Goal: Find specific page/section: Find specific page/section

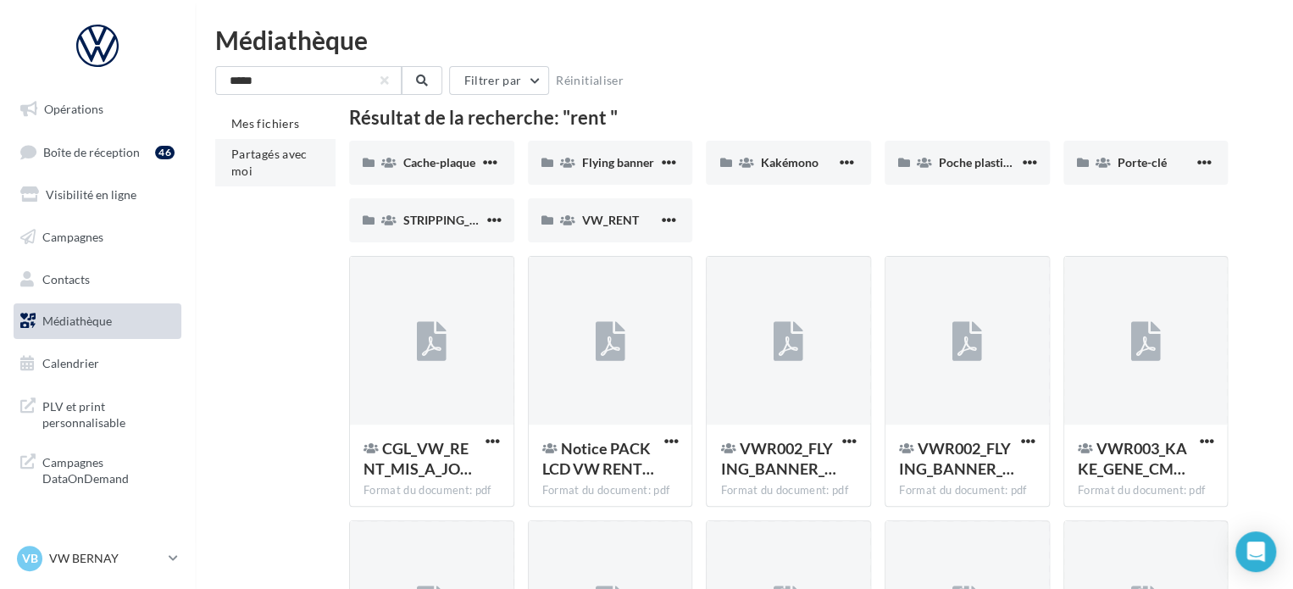
click at [260, 165] on li "Partagés avec moi" at bounding box center [275, 162] width 120 height 47
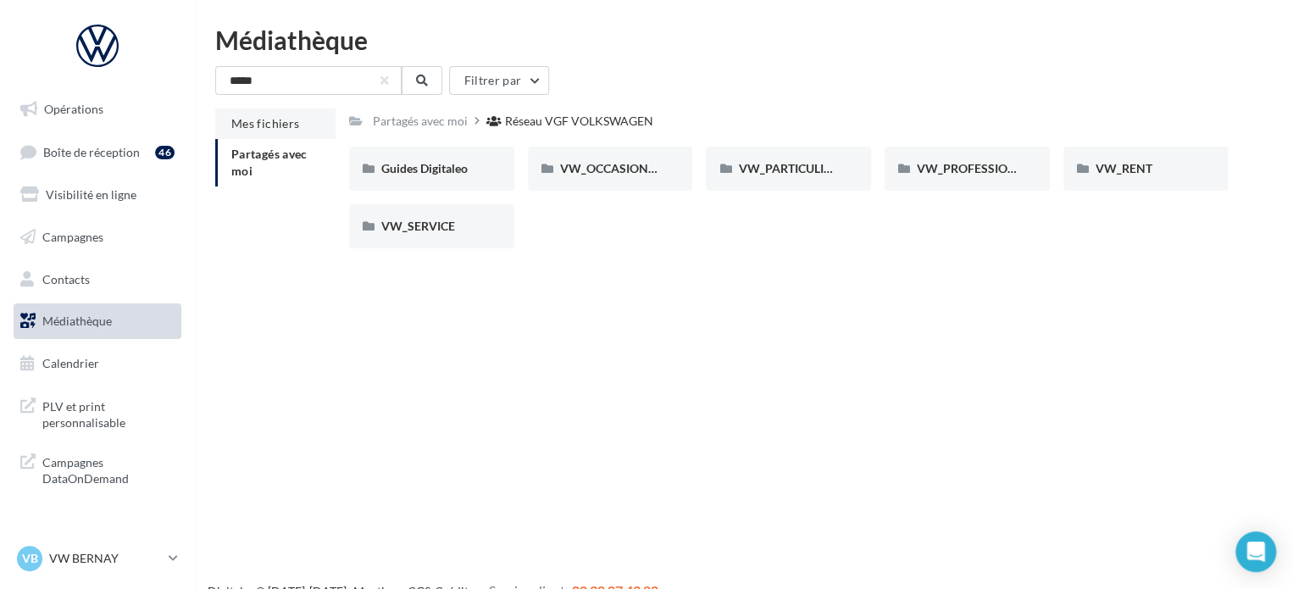
click at [274, 135] on li "Mes fichiers" at bounding box center [275, 123] width 120 height 30
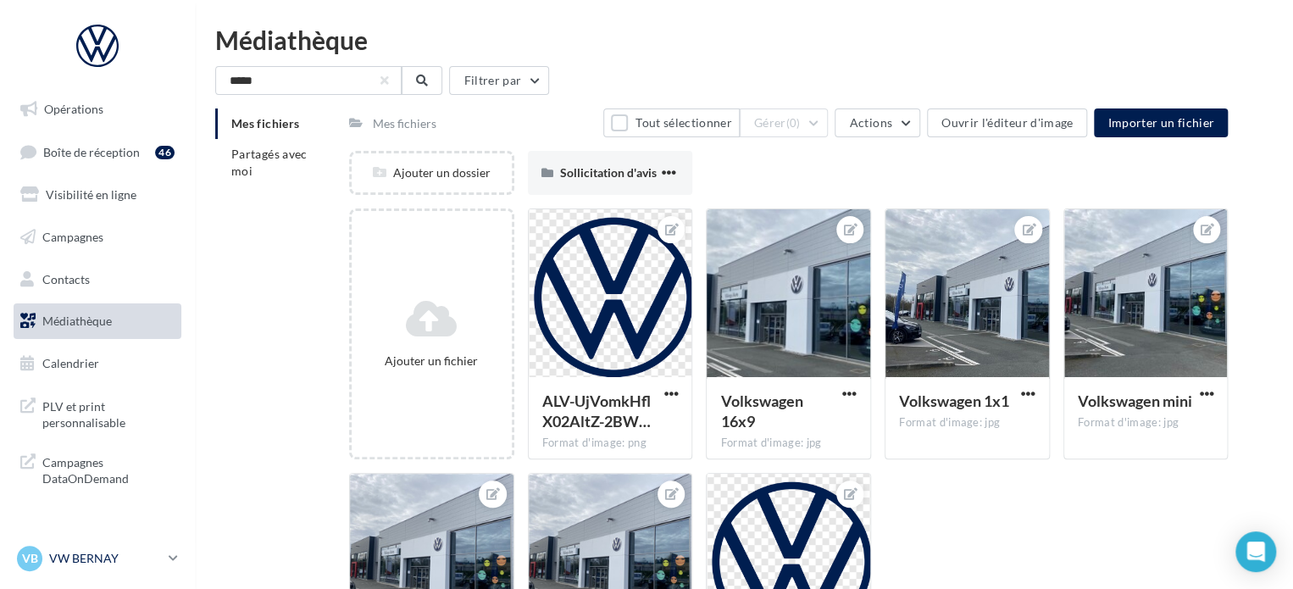
click at [78, 563] on p "VW BERNAY" at bounding box center [105, 558] width 113 height 17
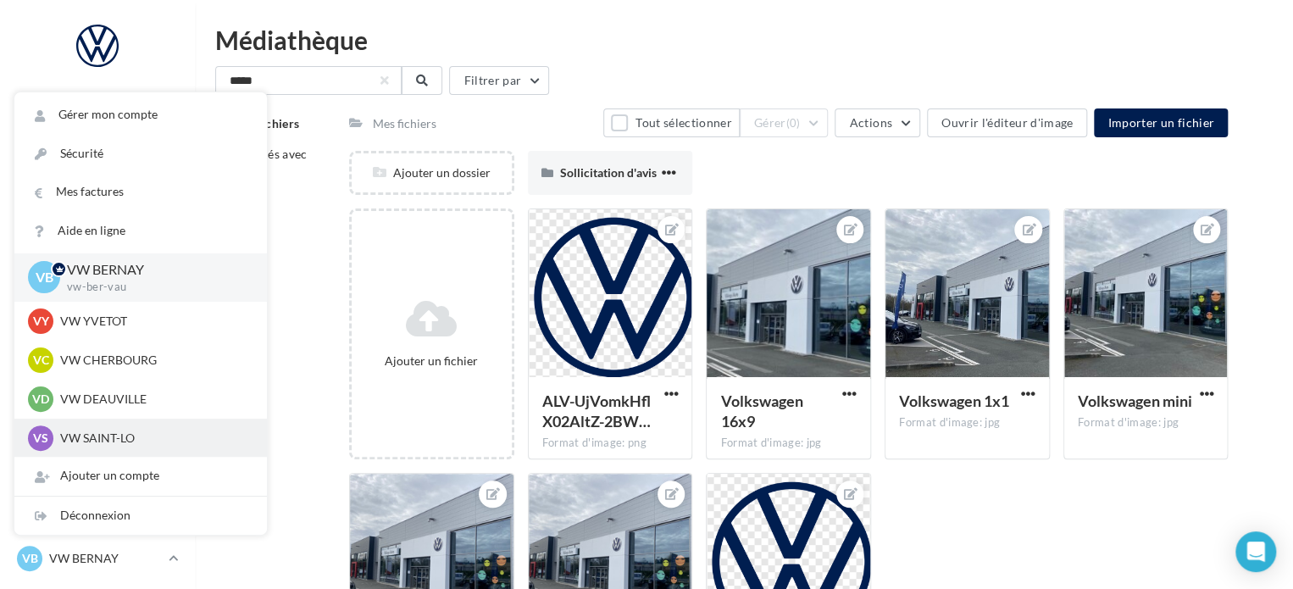
click at [205, 430] on p "VW SAINT-LO" at bounding box center [153, 438] width 186 height 17
